Goal: Find specific page/section: Find specific page/section

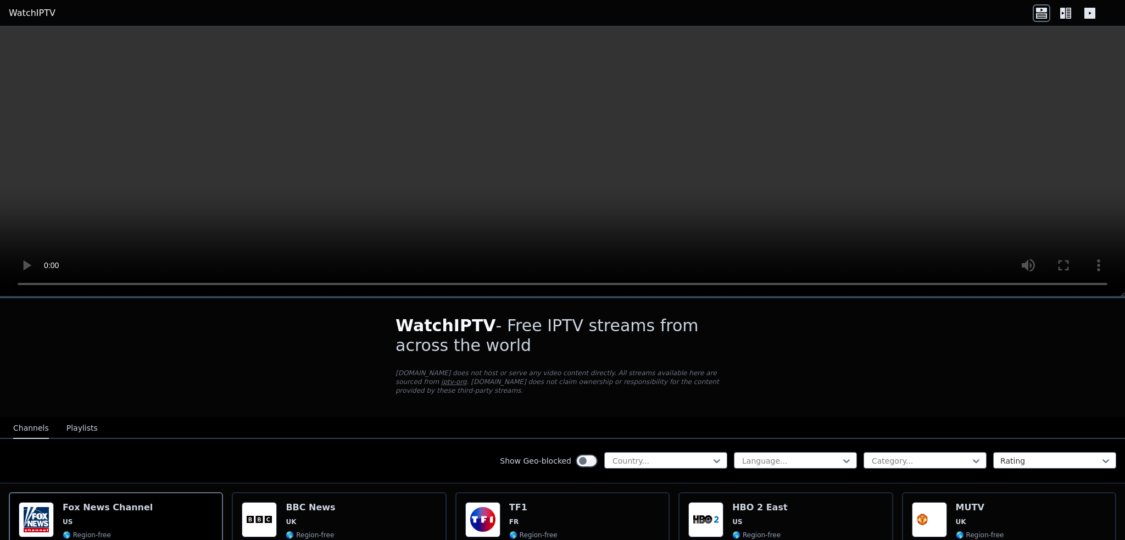
click at [250, 439] on div "Show Geo-blocked Country... Language... Category... Rating" at bounding box center [562, 461] width 1125 height 44
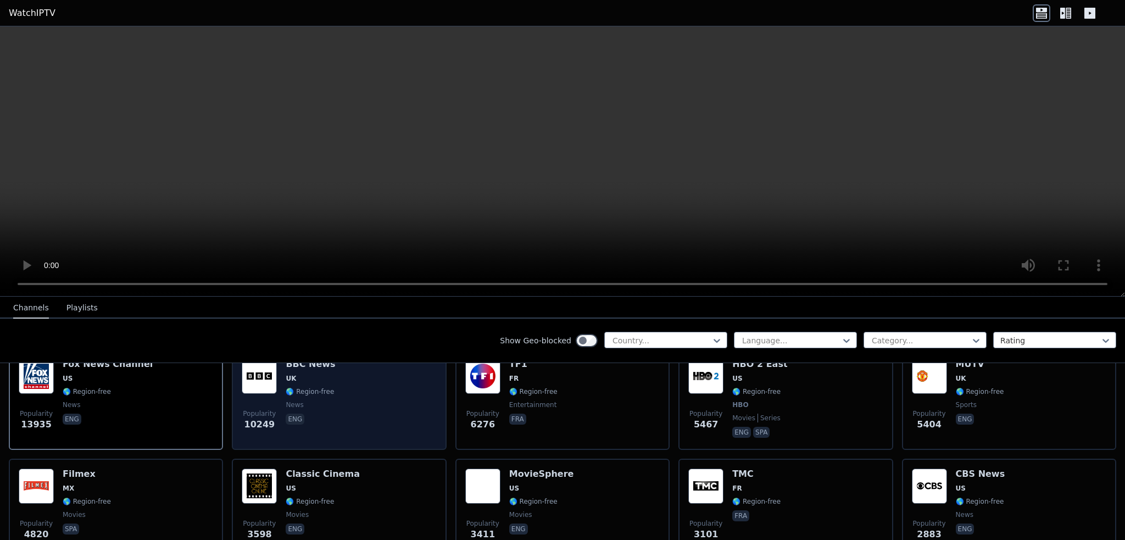
scroll to position [110, 0]
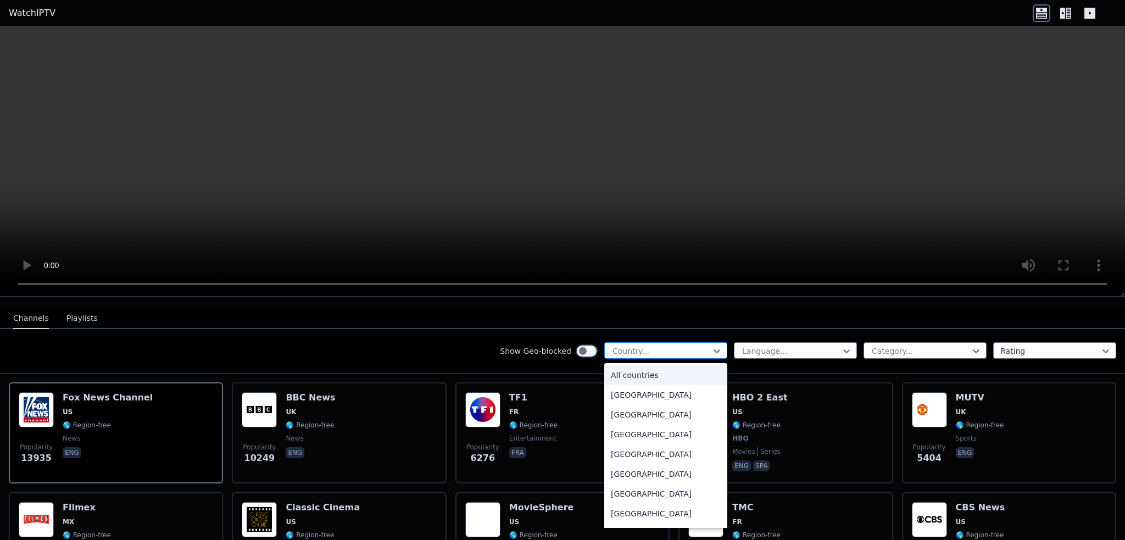
click at [644, 345] on div at bounding box center [661, 350] width 100 height 11
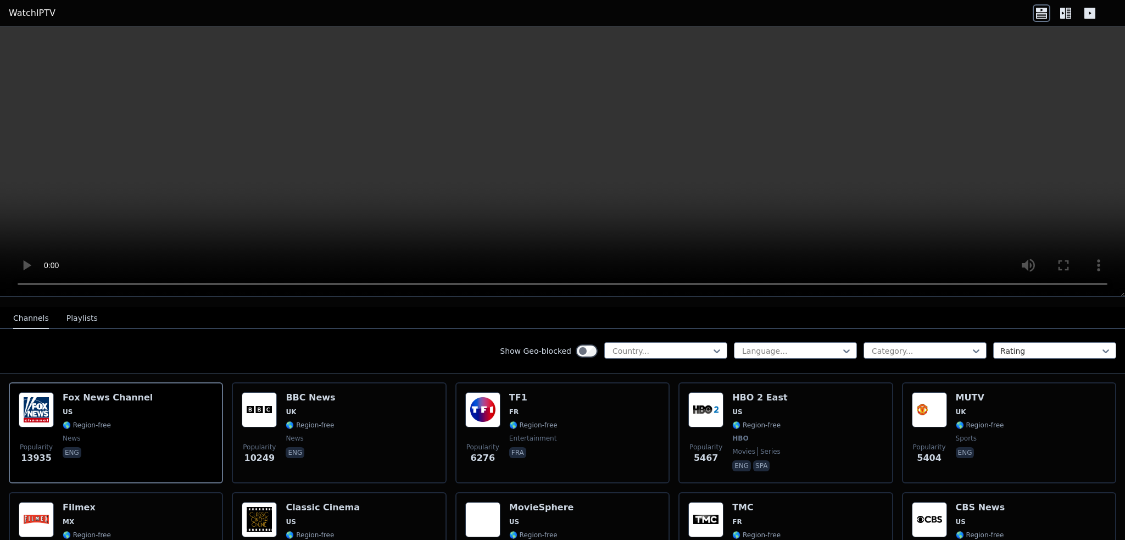
click at [881, 329] on div "Show Geo-blocked Country... Language... Category... Rating" at bounding box center [562, 351] width 1125 height 44
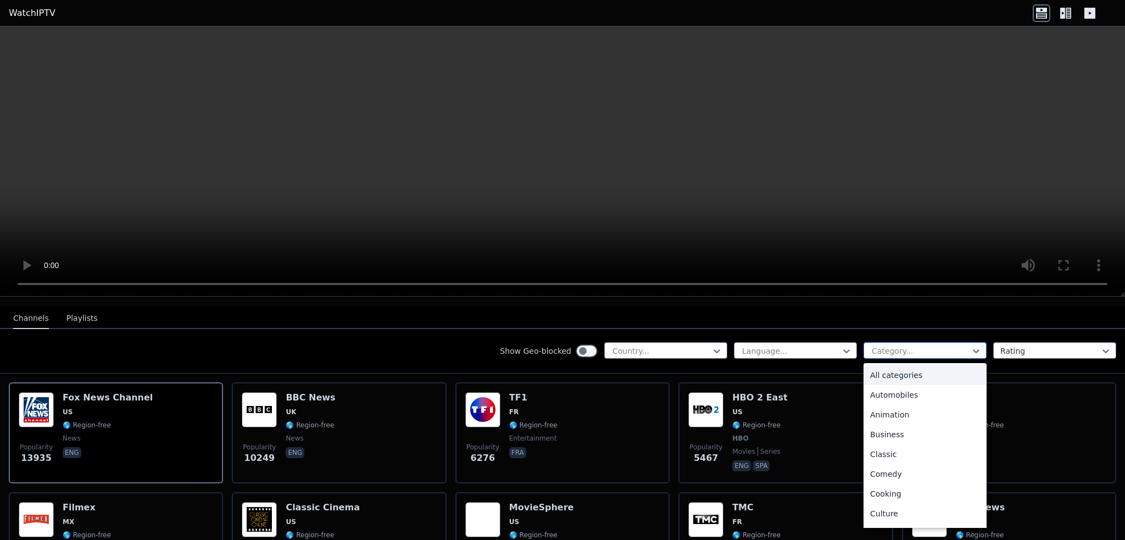
click at [887, 345] on div at bounding box center [920, 350] width 100 height 11
click at [891, 470] on div "Sports" at bounding box center [924, 476] width 123 height 20
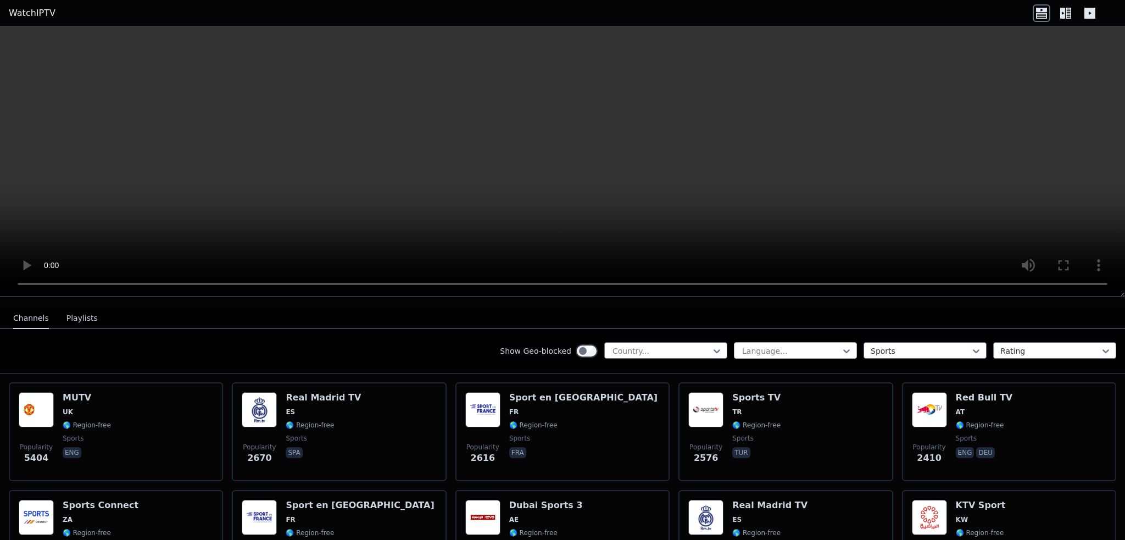
click at [800, 345] on div at bounding box center [791, 350] width 100 height 11
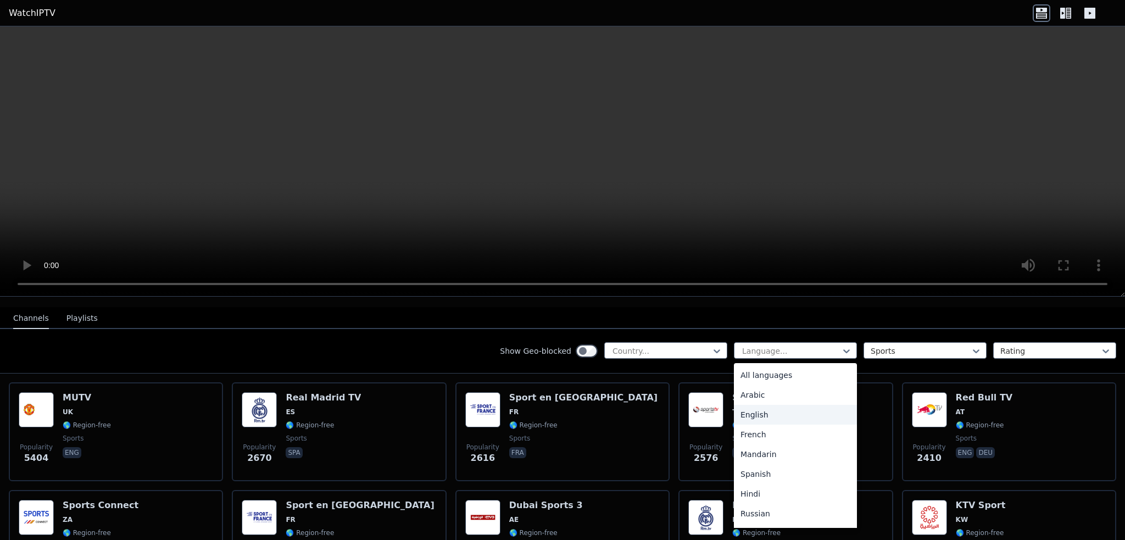
click at [778, 405] on div "English" at bounding box center [795, 415] width 123 height 20
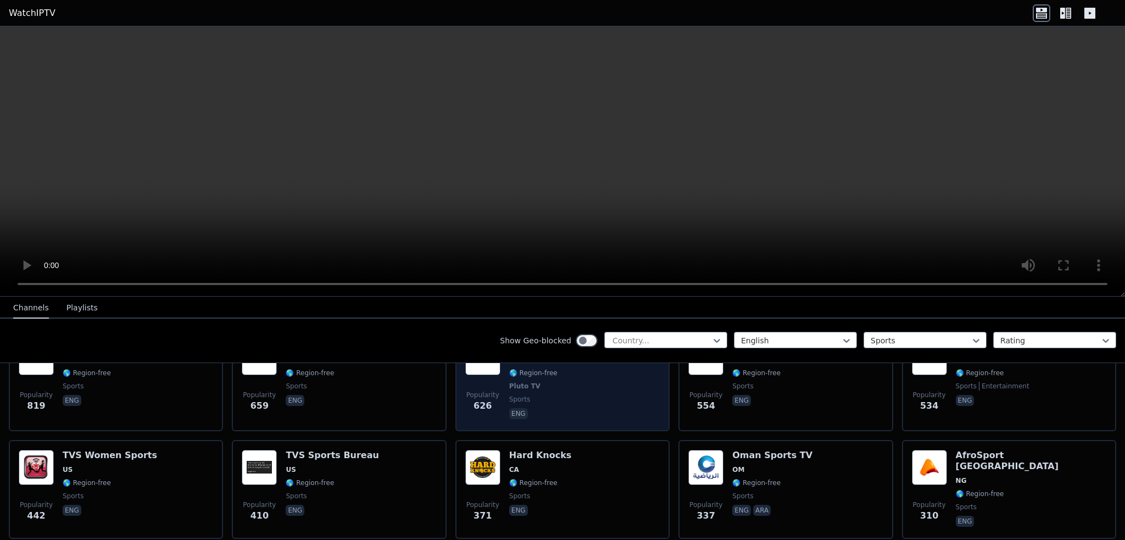
scroll to position [384, 0]
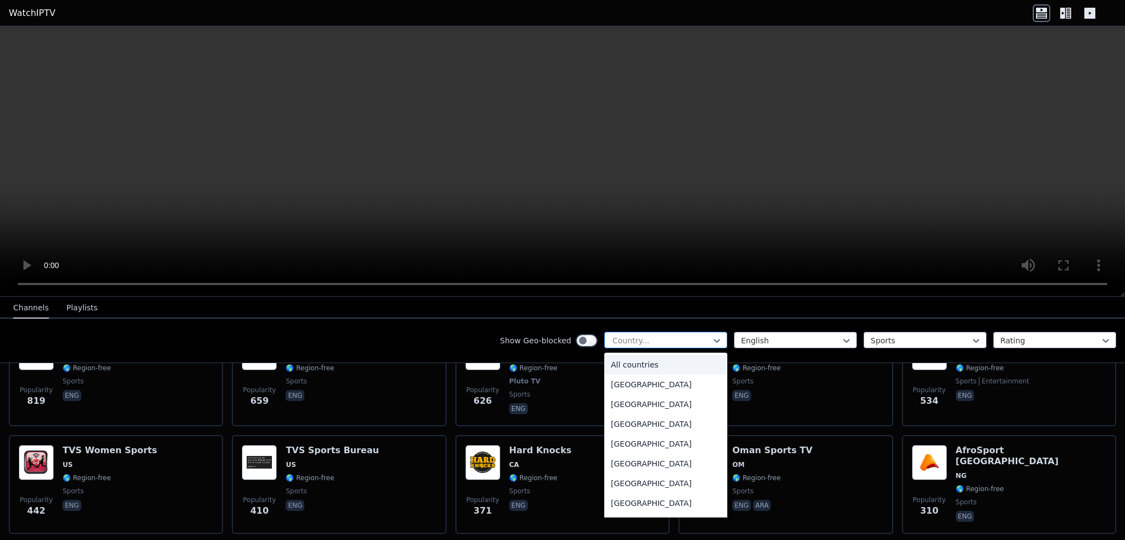
click at [641, 336] on div at bounding box center [661, 340] width 100 height 11
type input "***"
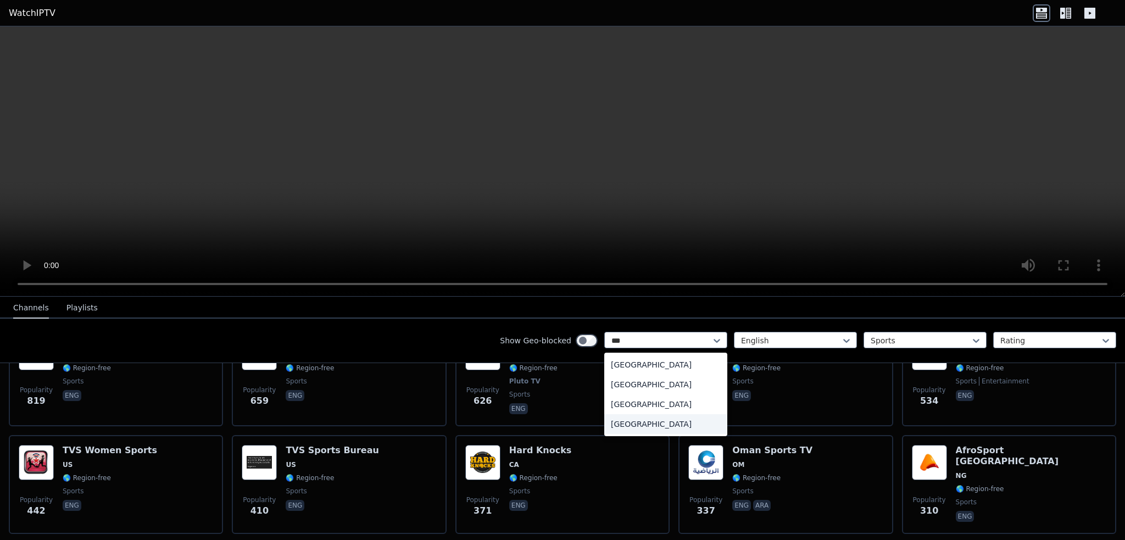
click at [644, 419] on div "[GEOGRAPHIC_DATA]" at bounding box center [665, 424] width 123 height 20
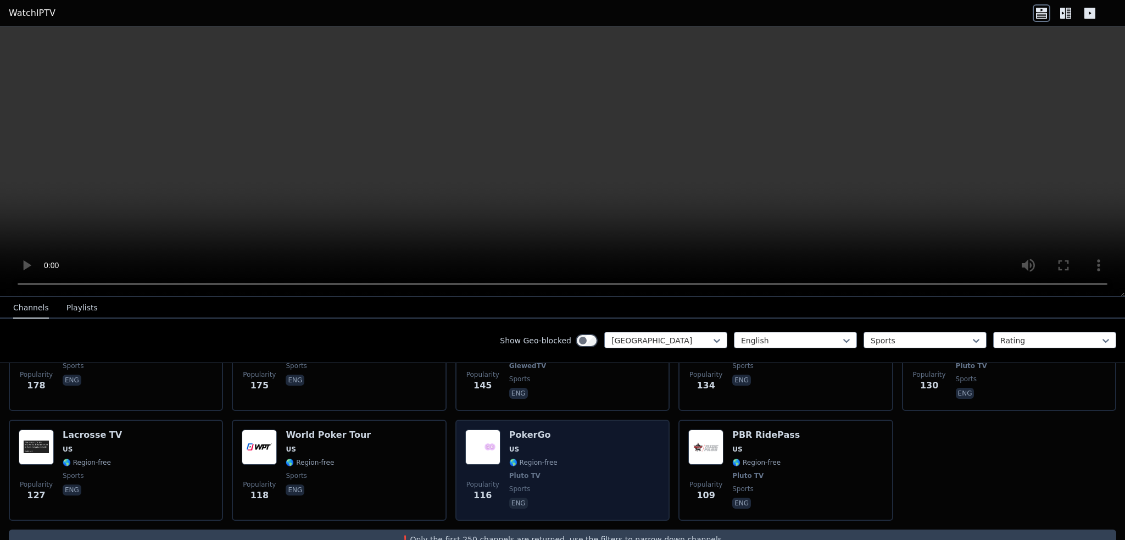
scroll to position [522, 0]
